Goal: Navigation & Orientation: Find specific page/section

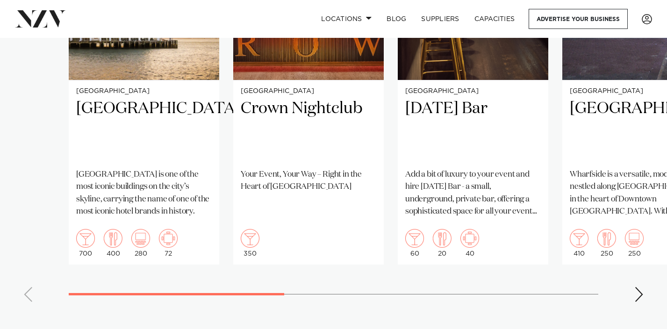
scroll to position [781, 0]
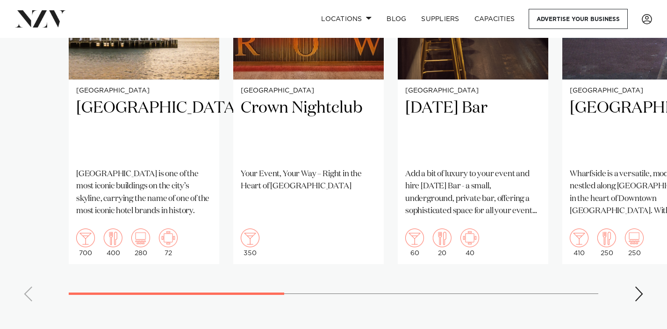
click at [633, 286] on swiper-container "[GEOGRAPHIC_DATA] [GEOGRAPHIC_DATA] [GEOGRAPHIC_DATA] is one of the most iconic…" at bounding box center [333, 93] width 667 height 432
click at [638, 290] on div "Next slide" at bounding box center [639, 294] width 9 height 15
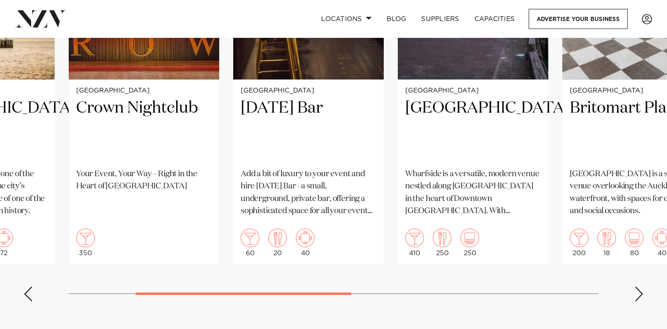
click at [641, 288] on div "Next slide" at bounding box center [639, 294] width 9 height 15
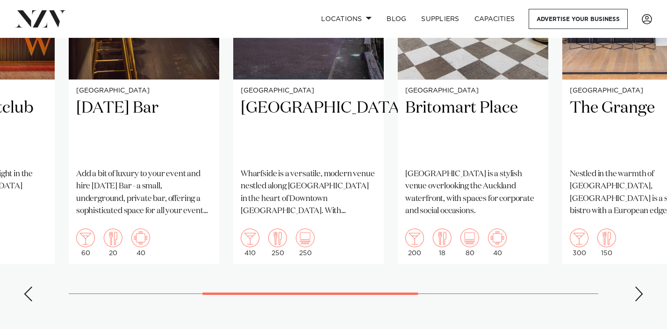
click at [641, 288] on div "Next slide" at bounding box center [639, 294] width 9 height 15
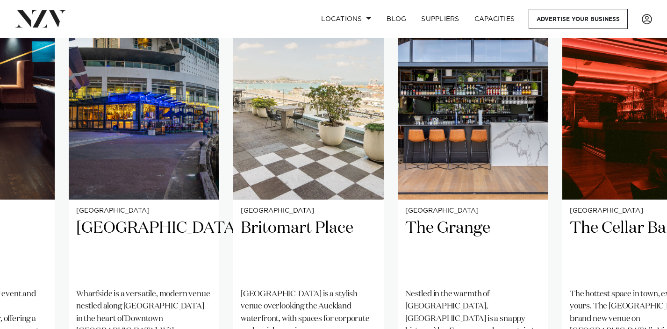
scroll to position [746, 0]
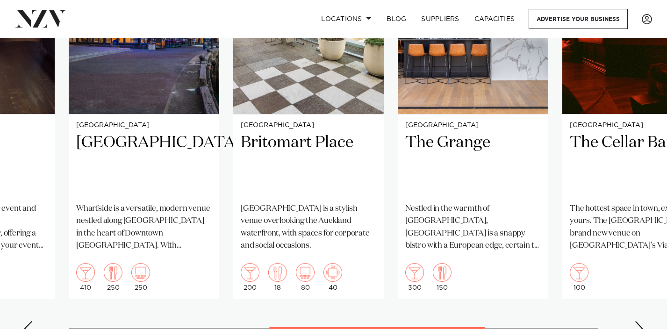
click at [638, 318] on swiper-container "[GEOGRAPHIC_DATA] [GEOGRAPHIC_DATA] [GEOGRAPHIC_DATA] is one of the most iconic…" at bounding box center [333, 128] width 667 height 432
click at [641, 321] on div "Next slide" at bounding box center [639, 328] width 9 height 15
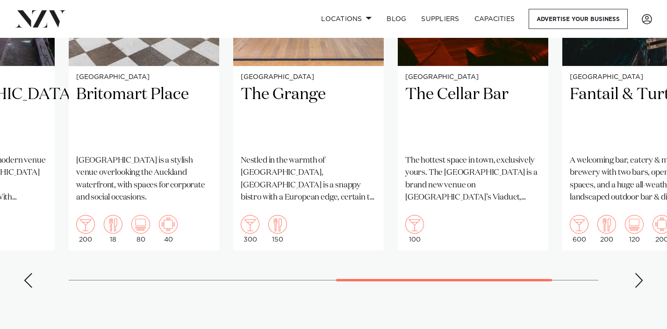
scroll to position [796, 0]
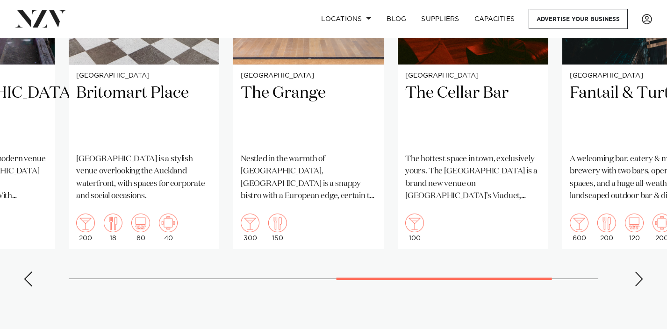
click at [630, 267] on swiper-container "[GEOGRAPHIC_DATA] [GEOGRAPHIC_DATA] [GEOGRAPHIC_DATA] is one of the most iconic…" at bounding box center [333, 78] width 667 height 432
click at [636, 271] on swiper-container "[GEOGRAPHIC_DATA] [GEOGRAPHIC_DATA] [GEOGRAPHIC_DATA] is one of the most iconic…" at bounding box center [333, 78] width 667 height 432
click at [641, 275] on div "Next slide" at bounding box center [639, 279] width 9 height 15
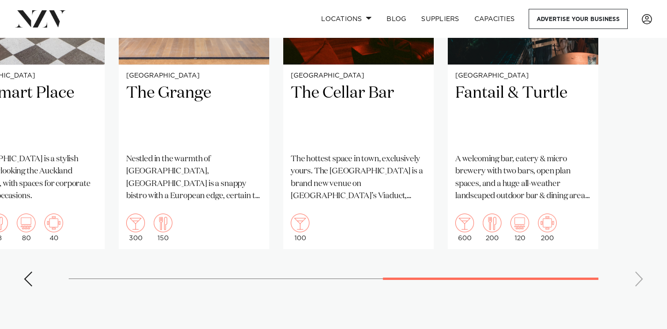
click at [641, 275] on swiper-container "[GEOGRAPHIC_DATA] [GEOGRAPHIC_DATA] [GEOGRAPHIC_DATA] is one of the most iconic…" at bounding box center [333, 78] width 667 height 432
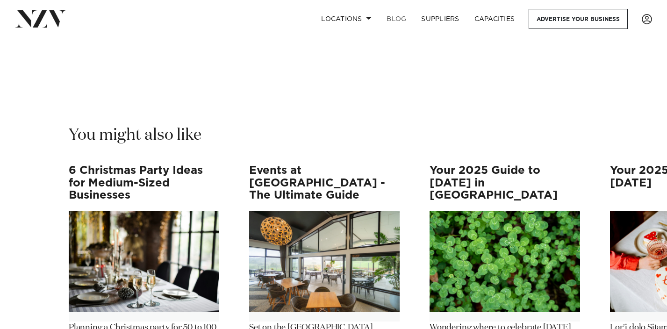
scroll to position [12636, 0]
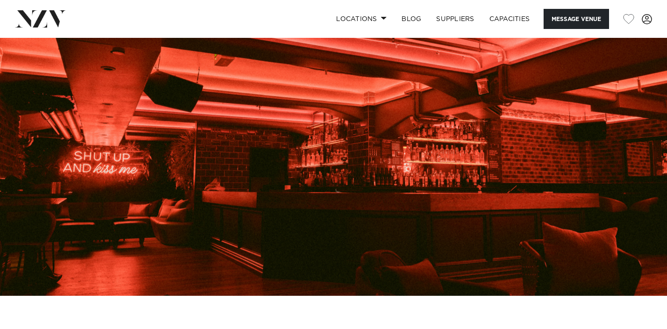
scroll to position [55, 0]
